Goal: Check status: Check status

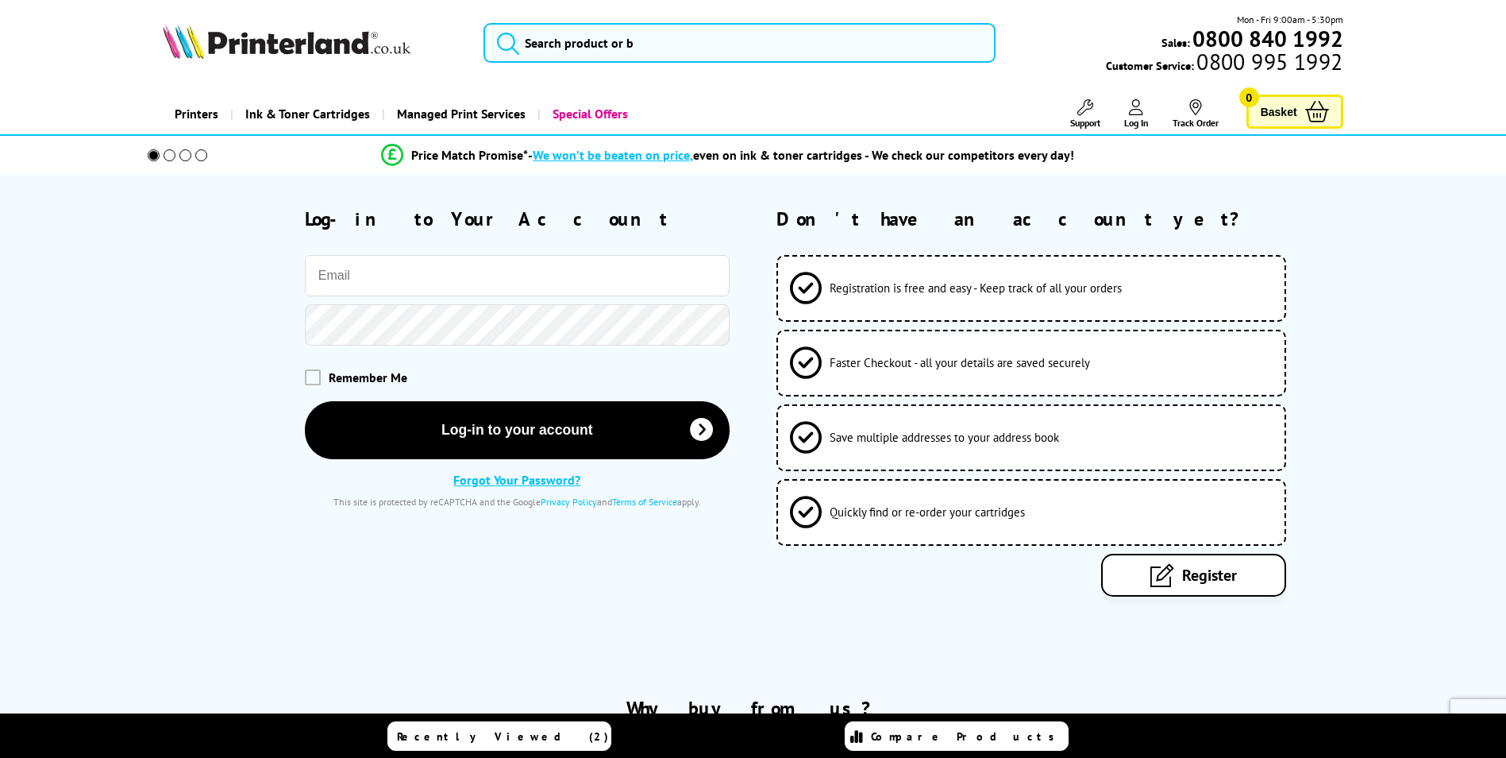
drag, startPoint x: 0, startPoint y: 0, endPoint x: 615, endPoint y: 270, distance: 672.0
click at [615, 270] on input "email" at bounding box center [517, 275] width 425 height 41
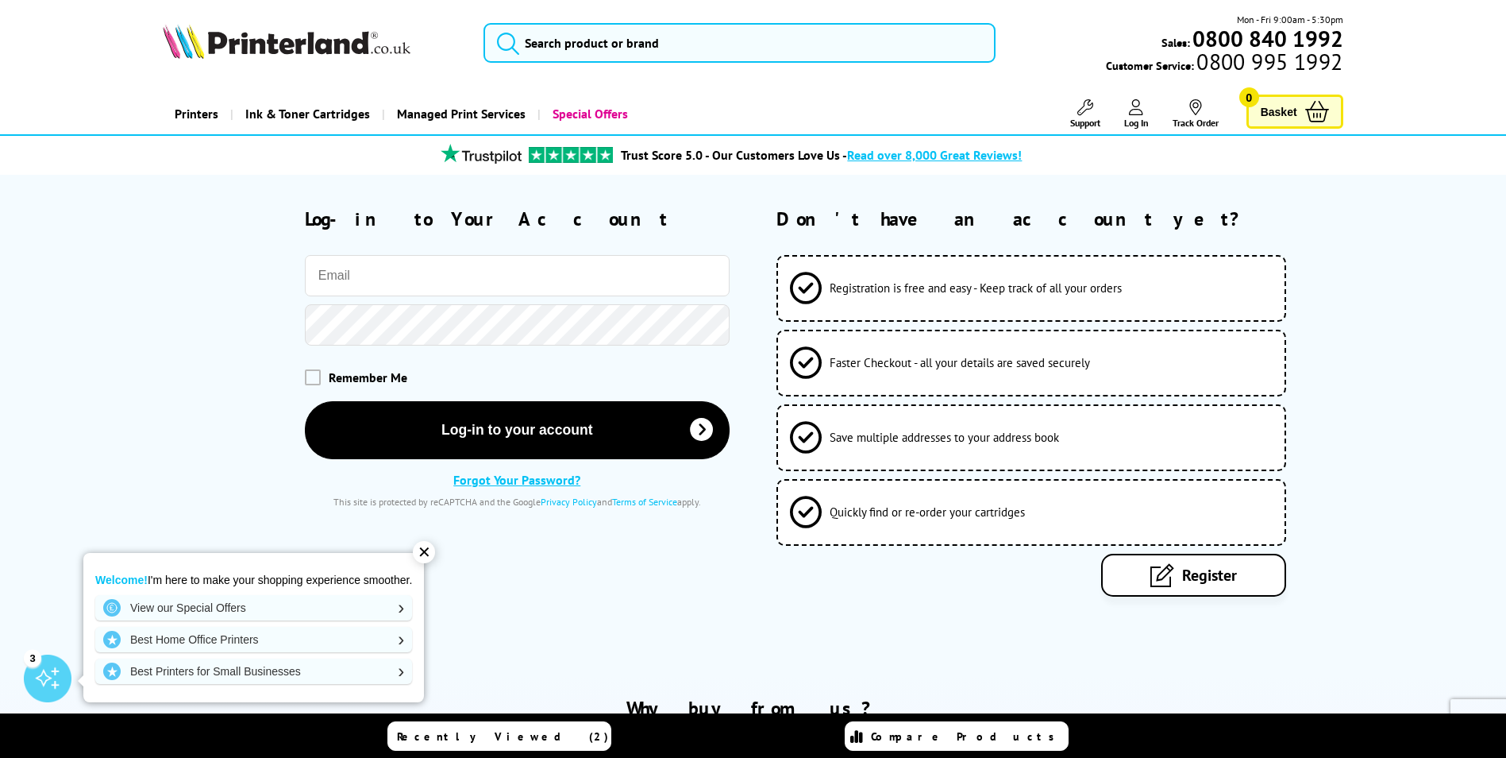
type input "sharon@inknails.com"
click at [1202, 113] on icon at bounding box center [1196, 107] width 16 height 16
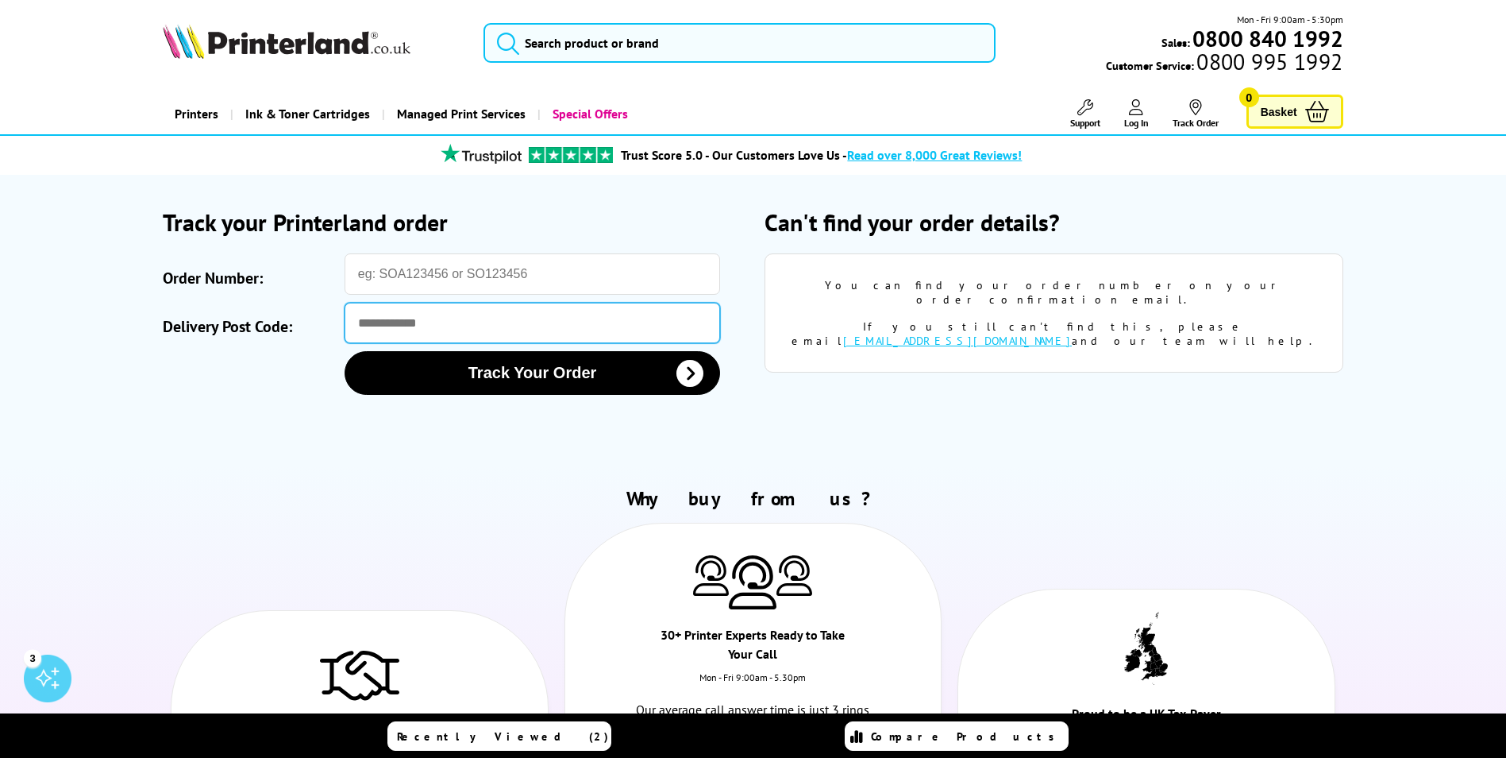
click at [529, 307] on input "Delivery Post Code:" at bounding box center [533, 323] width 376 height 40
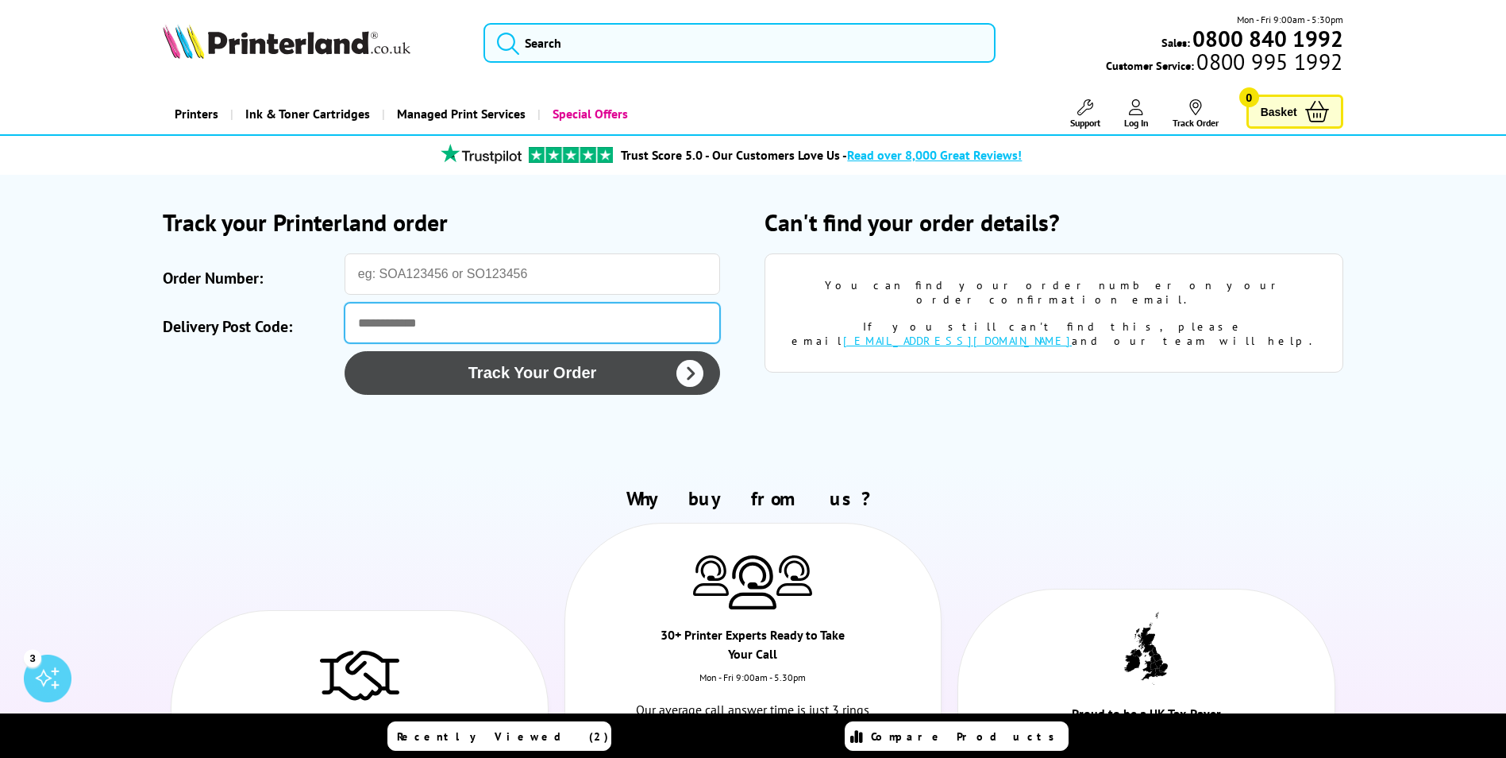
type input "*******"
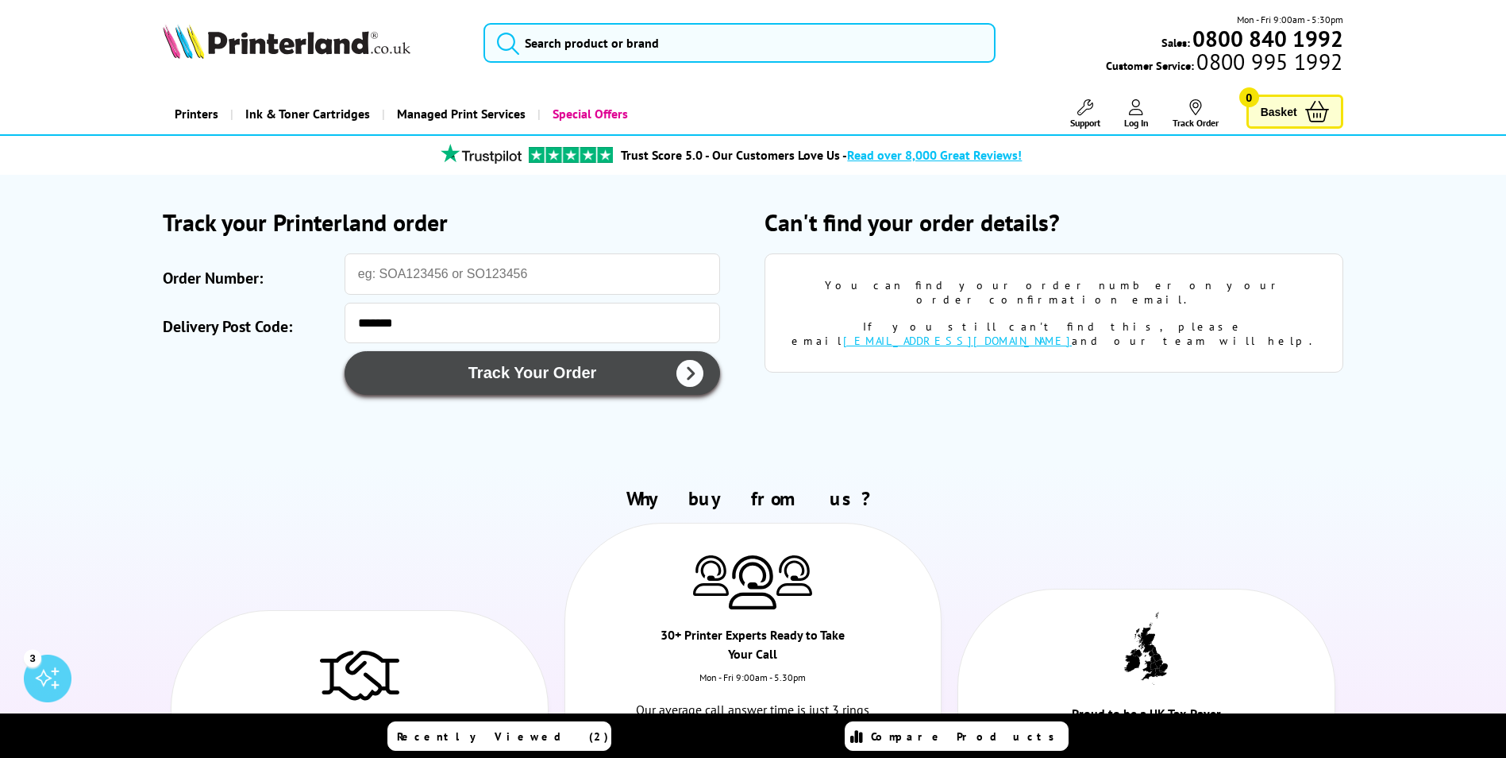
click at [452, 379] on button "Track Your Order" at bounding box center [533, 373] width 376 height 44
